Goal: Transaction & Acquisition: Purchase product/service

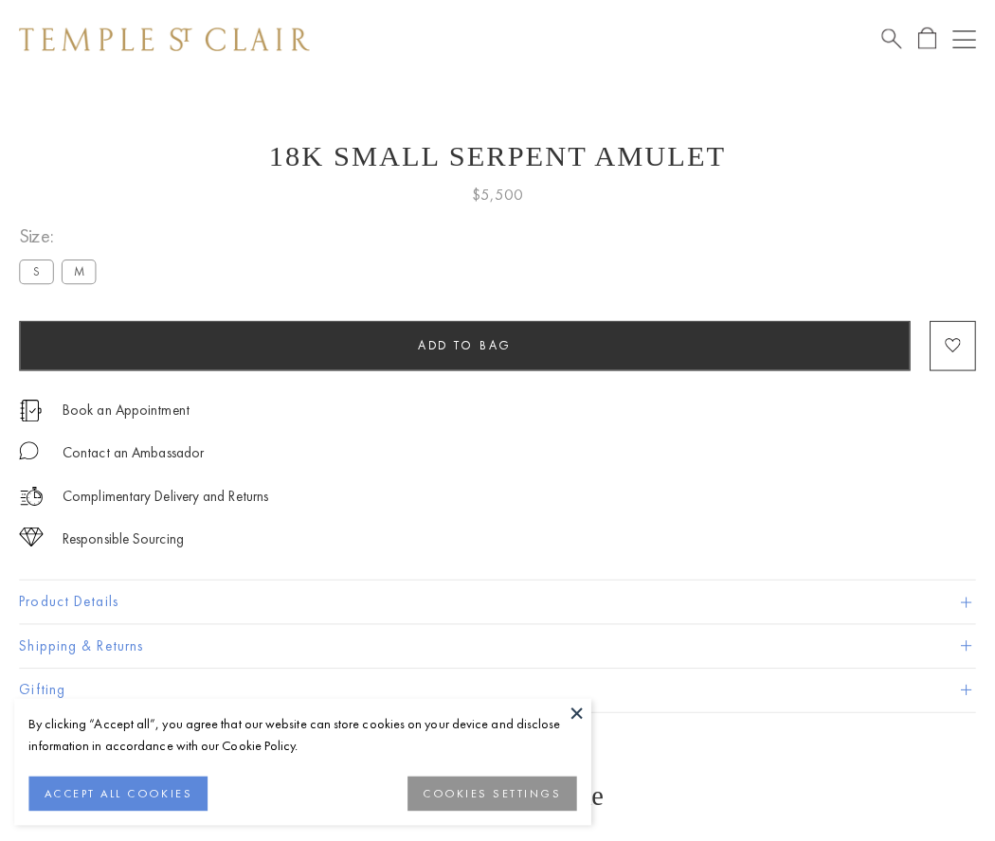
scroll to position [76, 0]
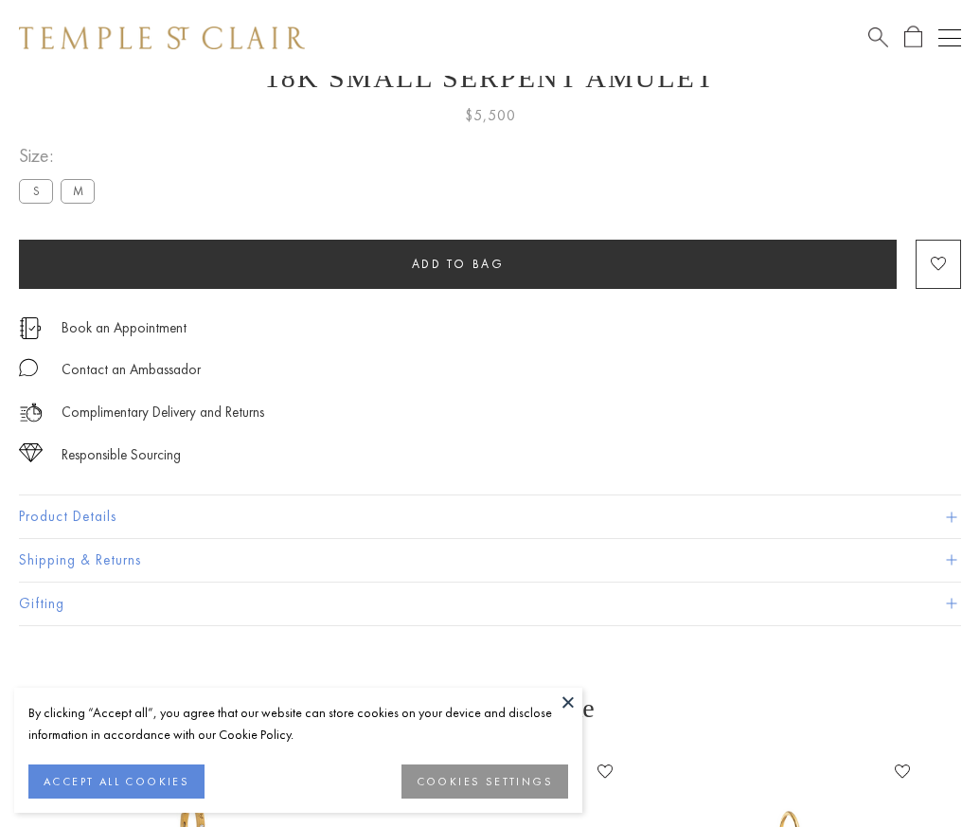
click at [458, 263] on span "Add to bag" at bounding box center [458, 264] width 93 height 16
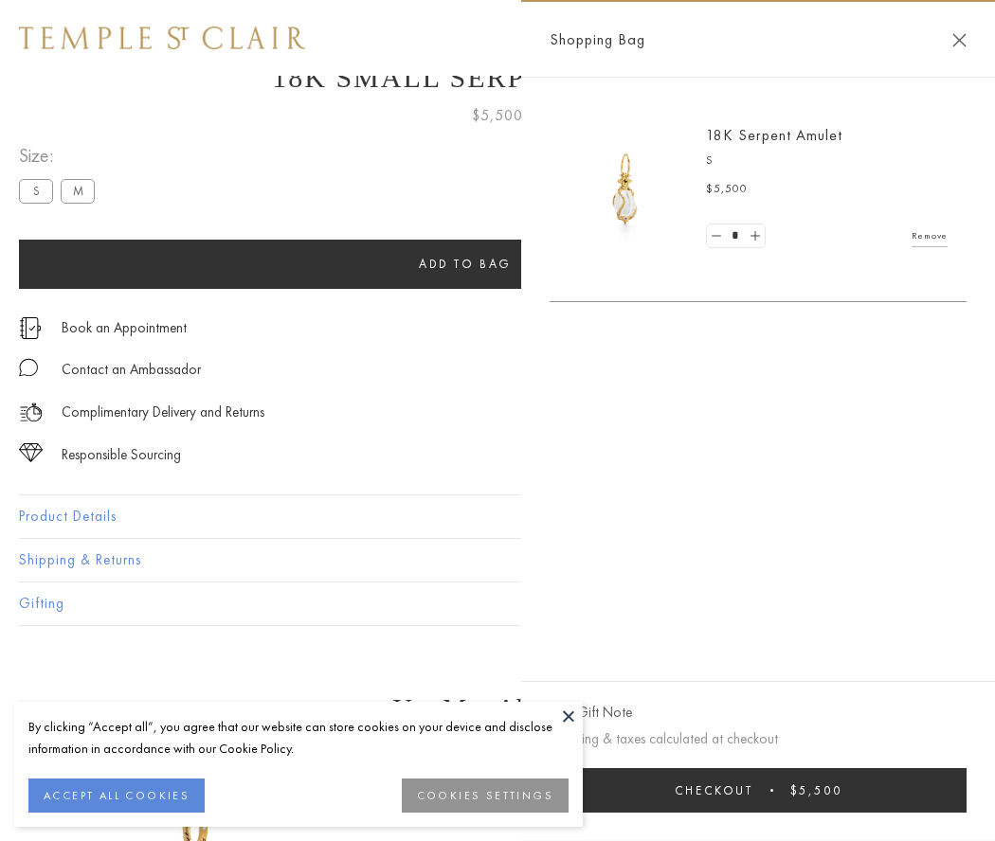
click at [770, 790] on button "Checkout $5,500" at bounding box center [757, 790] width 417 height 45
